Goal: Information Seeking & Learning: Understand process/instructions

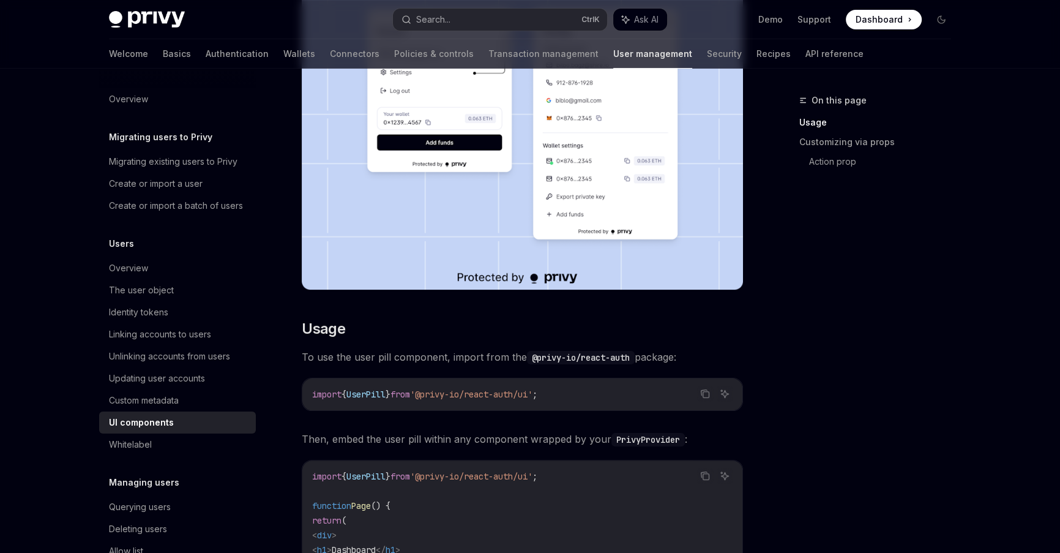
scroll to position [267, 0]
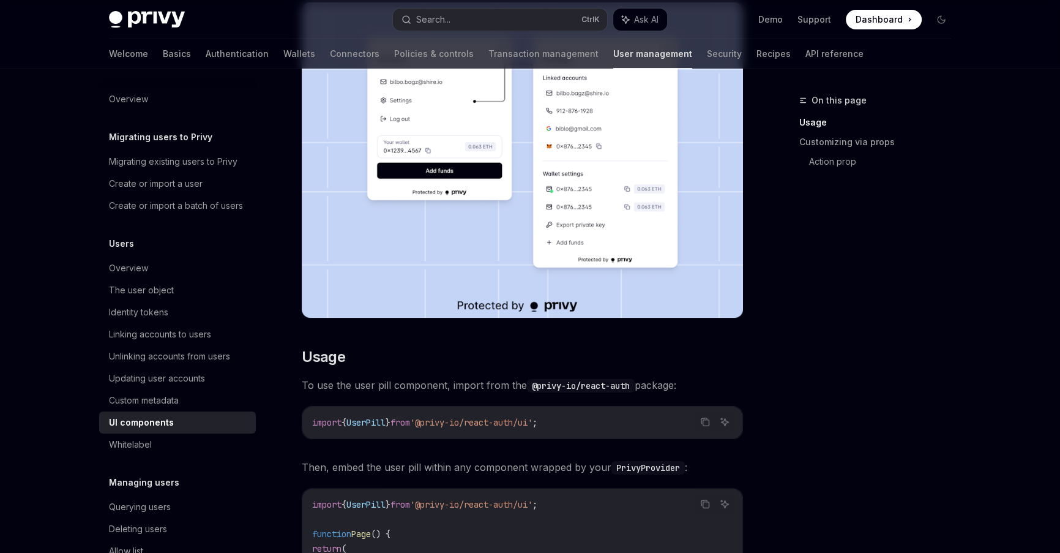
click at [166, 430] on div "UI components" at bounding box center [141, 422] width 65 height 15
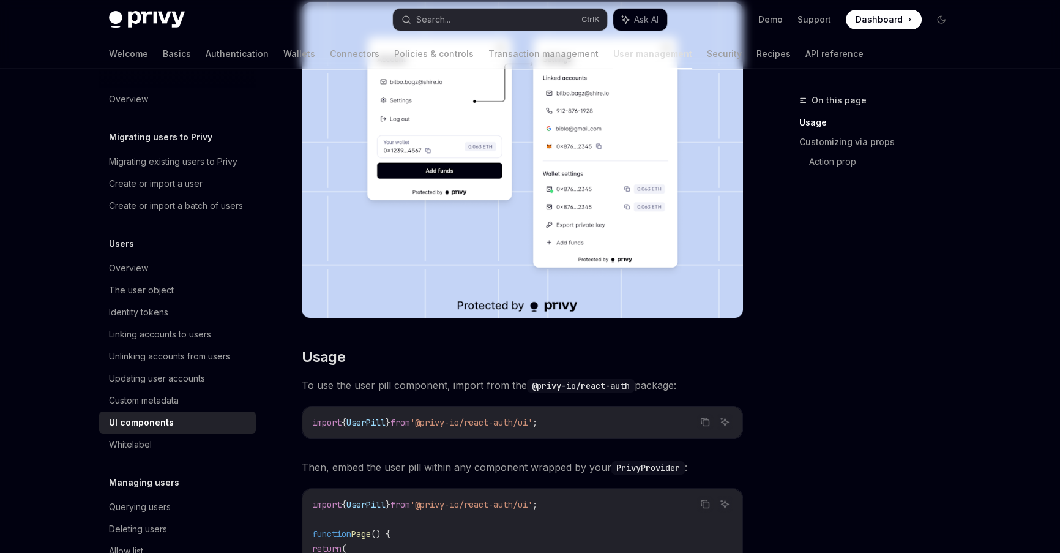
scroll to position [0, 0]
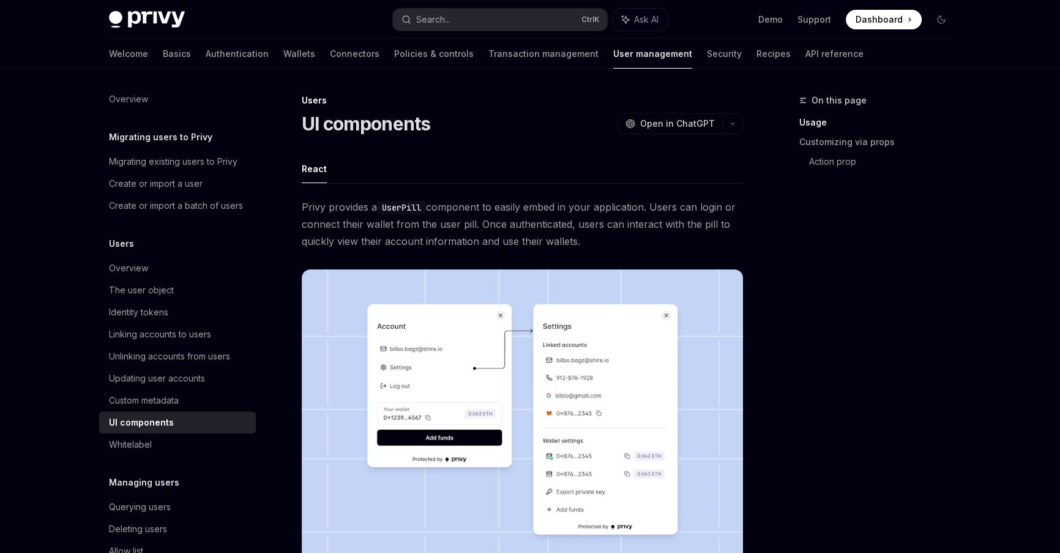
click at [166, 430] on div "UI components" at bounding box center [141, 422] width 65 height 15
type textarea "*"
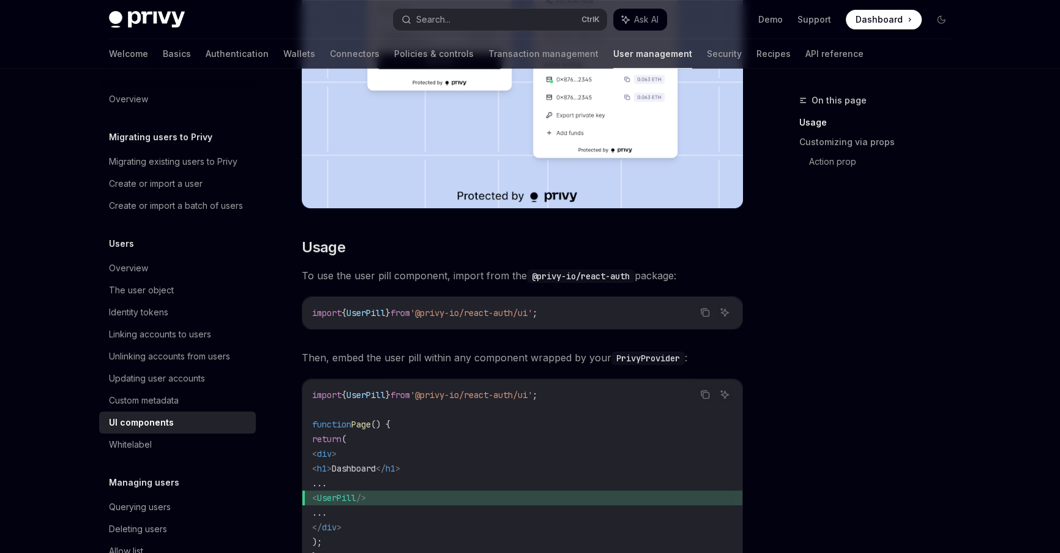
scroll to position [400, 0]
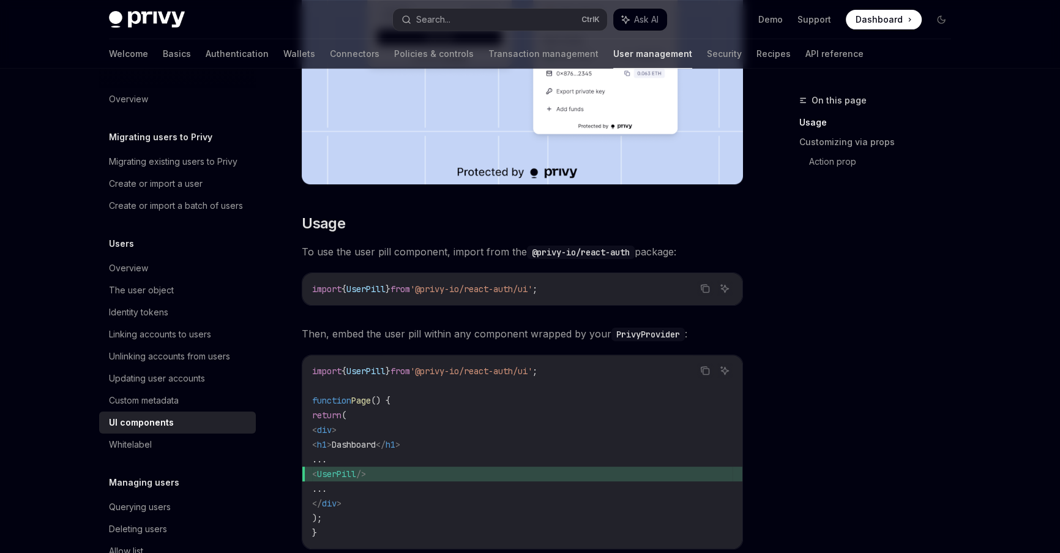
click at [380, 287] on span "UserPill" at bounding box center [365, 288] width 39 height 11
copy code "import { UserPill } from '@privy-io/react-auth/ui' ;"
